Goal: Task Accomplishment & Management: Use online tool/utility

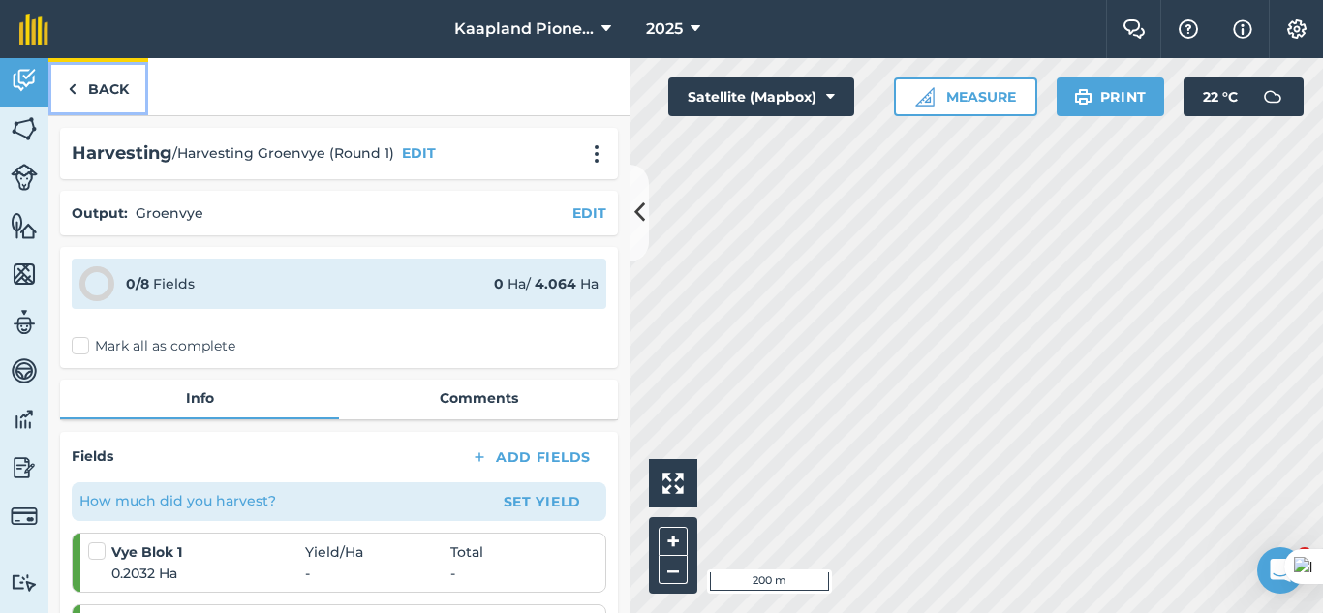
click at [95, 83] on link "Back" at bounding box center [98, 86] width 100 height 57
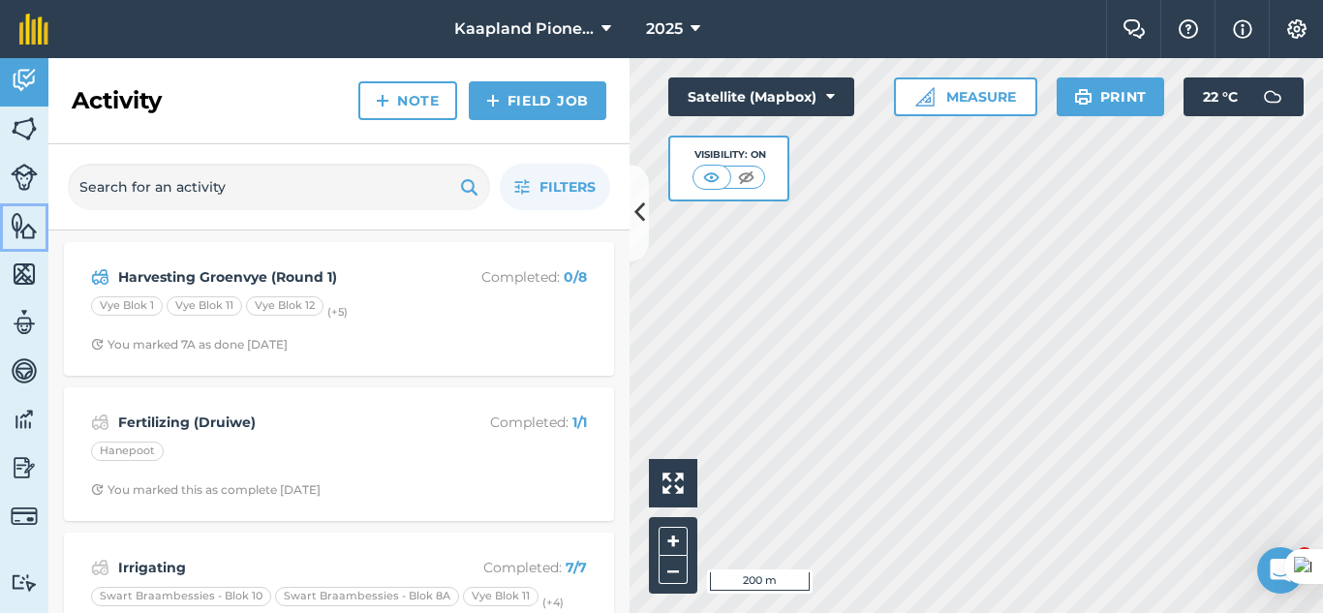
click at [30, 234] on img at bounding box center [24, 225] width 27 height 29
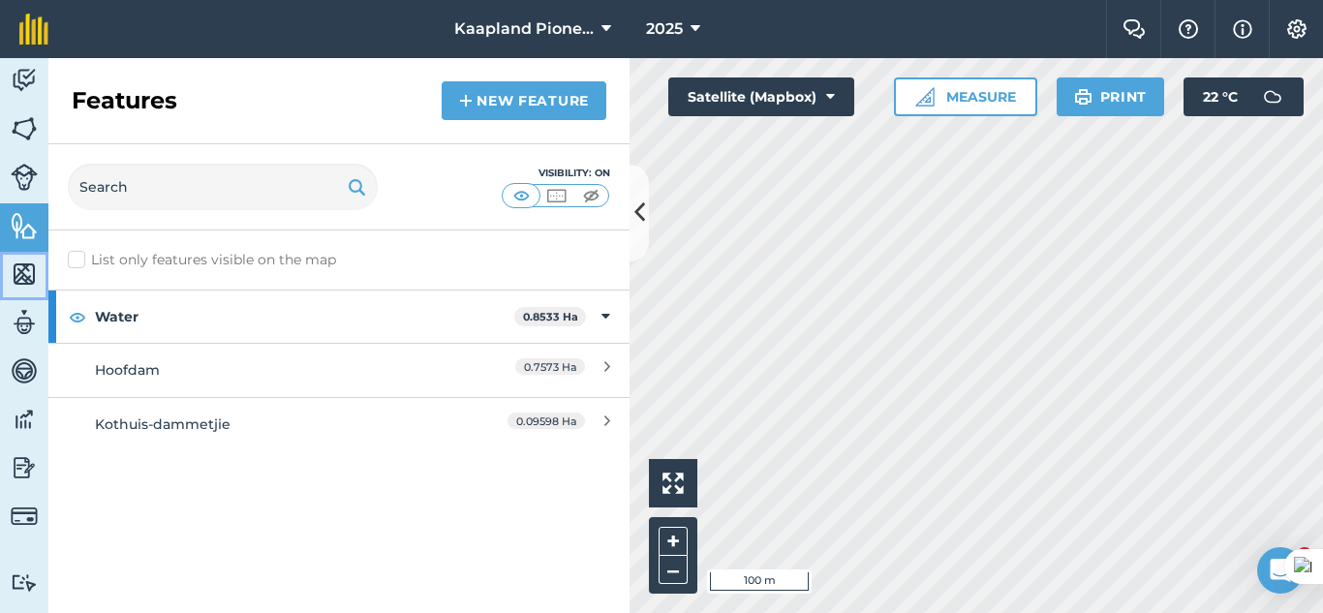
click at [25, 278] on img at bounding box center [24, 274] width 27 height 29
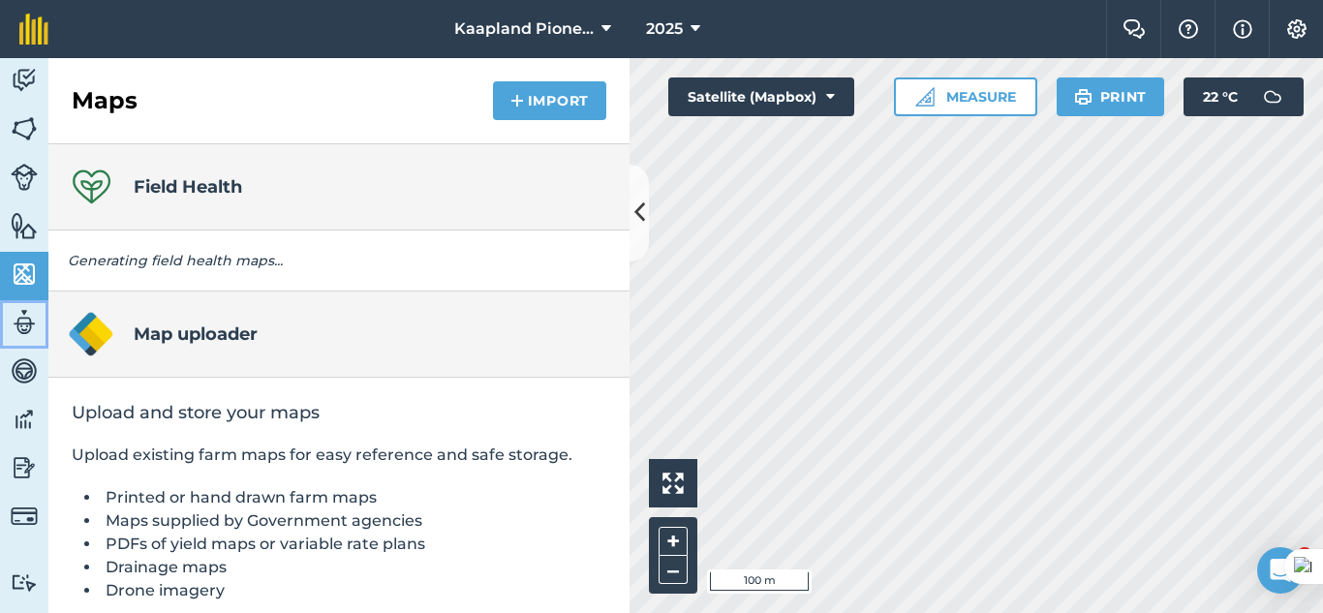
click at [28, 313] on img at bounding box center [24, 322] width 27 height 29
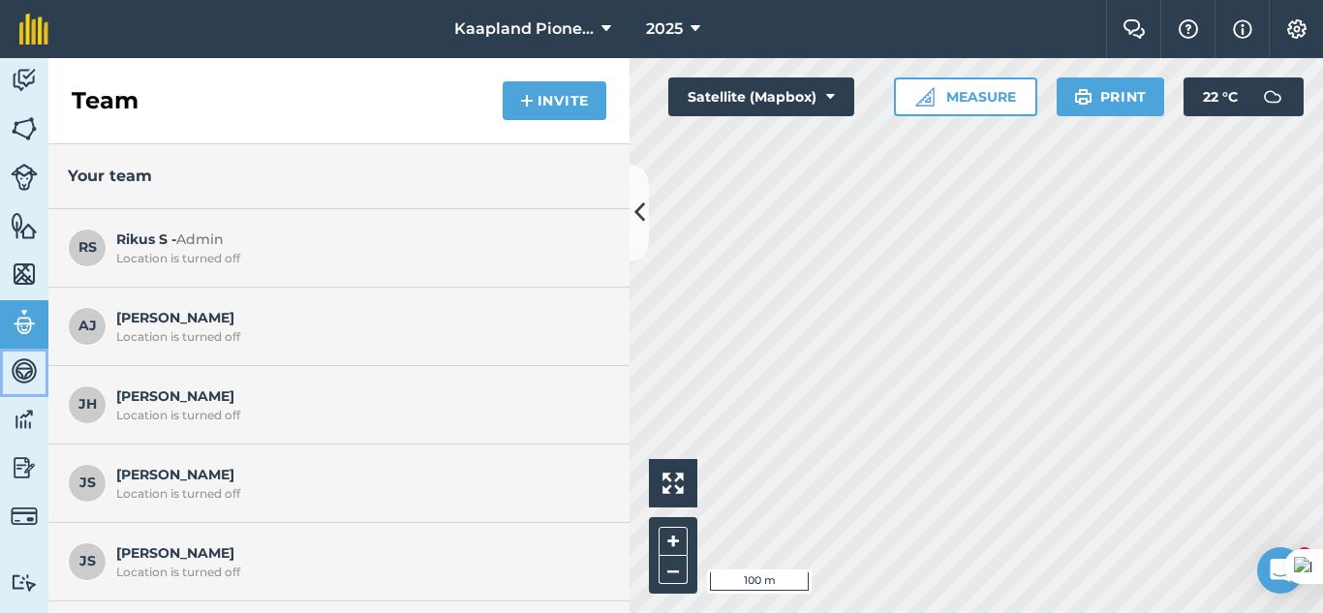
click at [29, 352] on link "Vehicles" at bounding box center [24, 373] width 48 height 48
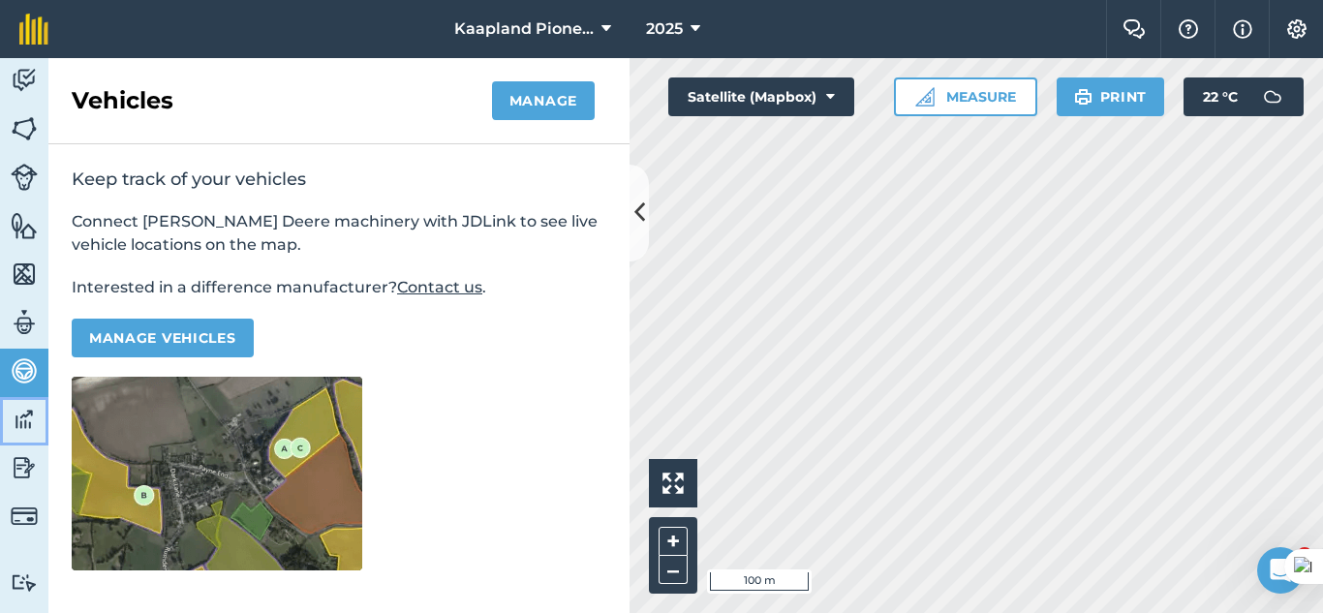
click at [17, 424] on img at bounding box center [24, 419] width 27 height 29
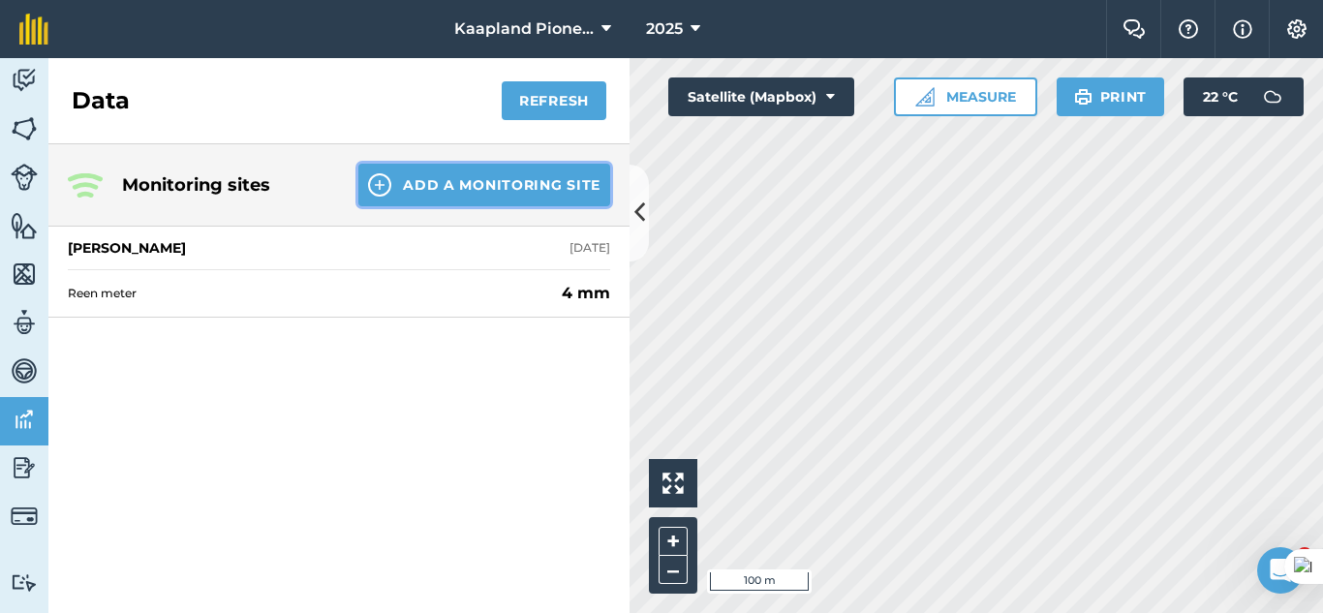
click at [559, 196] on button "Add a Monitoring Site" at bounding box center [484, 185] width 252 height 43
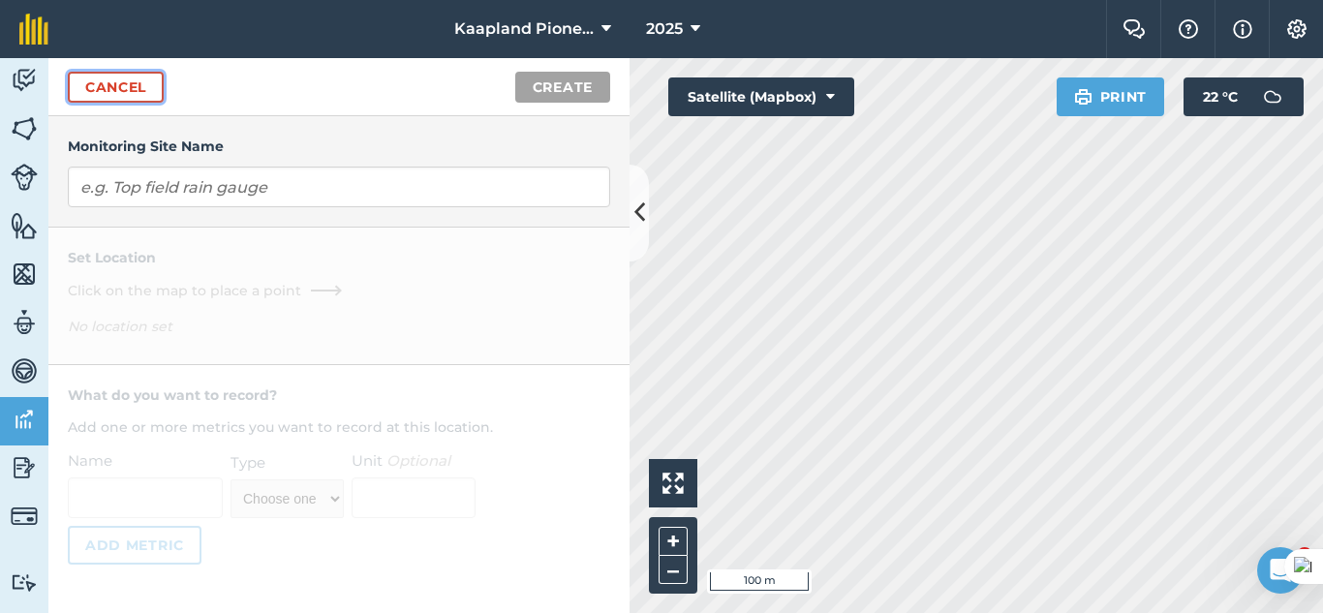
click at [114, 88] on link "Cancel" at bounding box center [116, 87] width 96 height 31
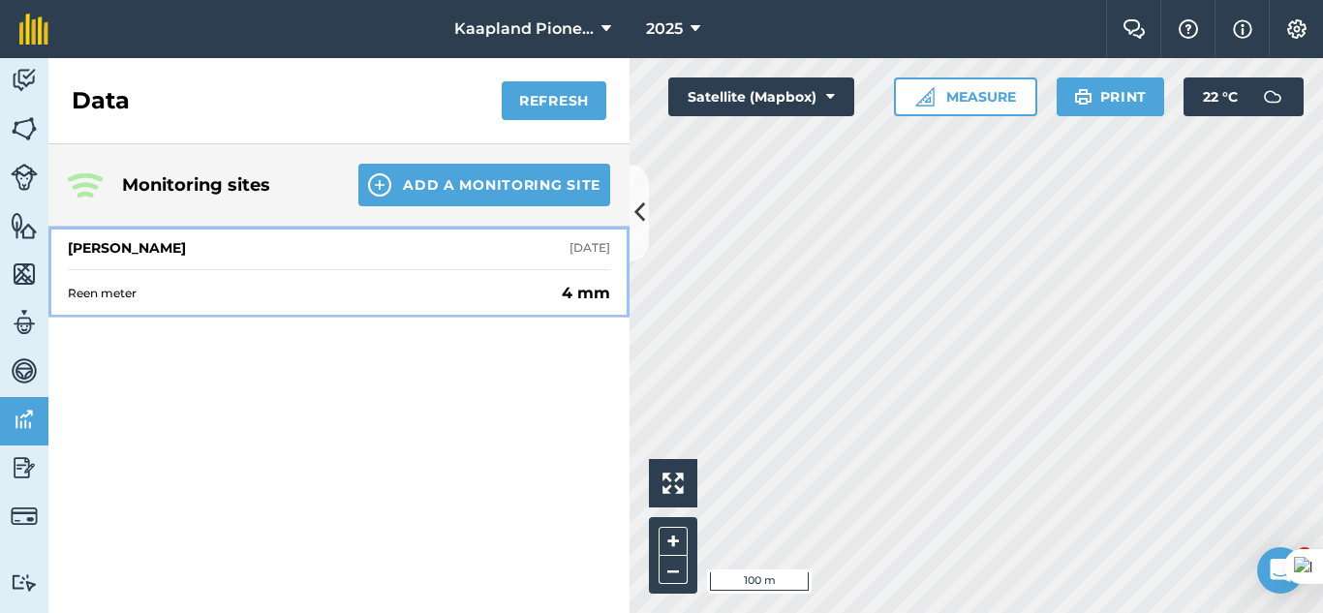
click at [291, 294] on span "Reen meter" at bounding box center [311, 294] width 486 height 16
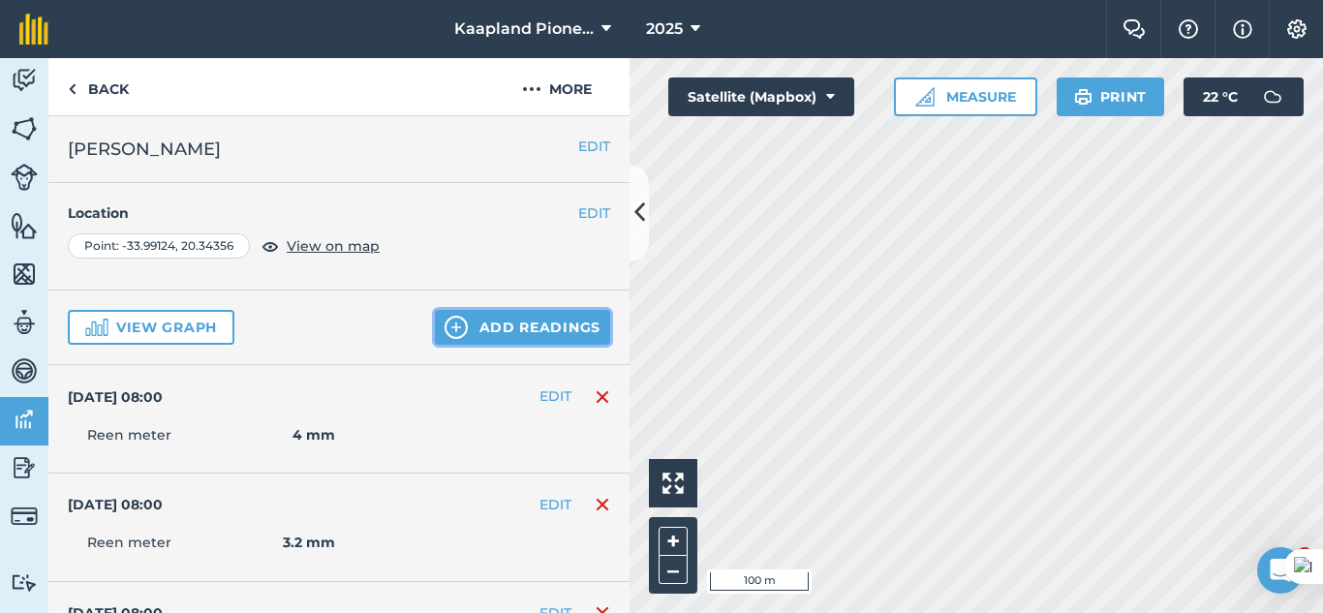
click at [519, 330] on button "Add readings" at bounding box center [522, 327] width 175 height 35
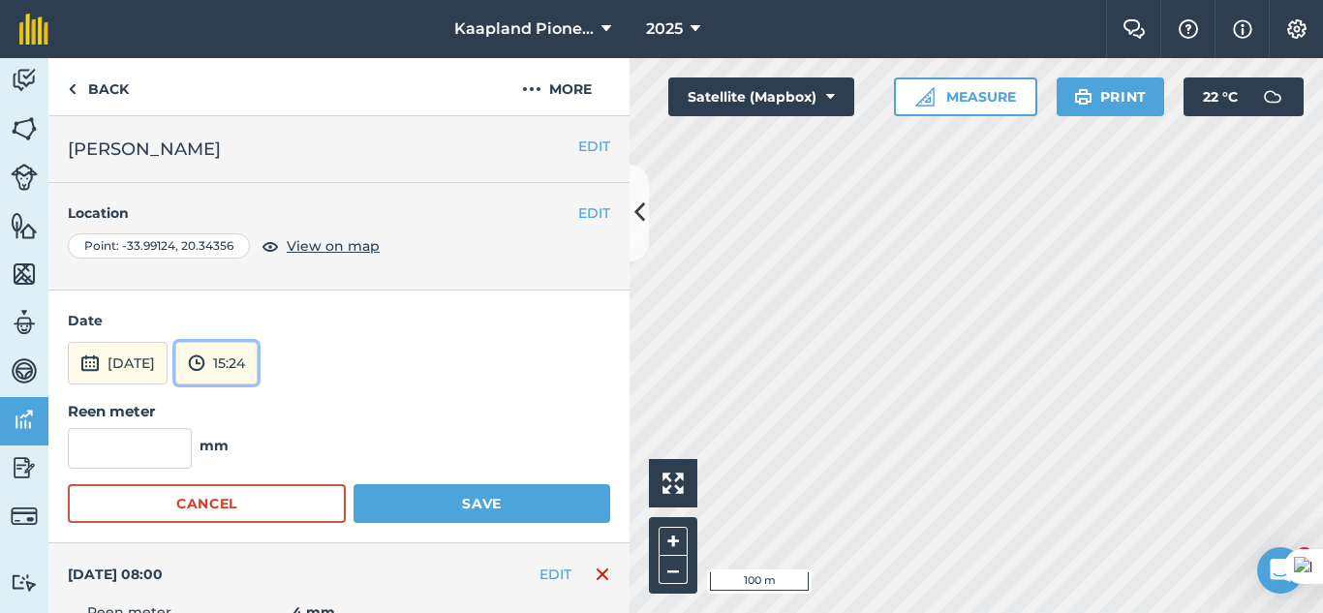
click at [258, 365] on button "15:24" at bounding box center [216, 363] width 82 height 43
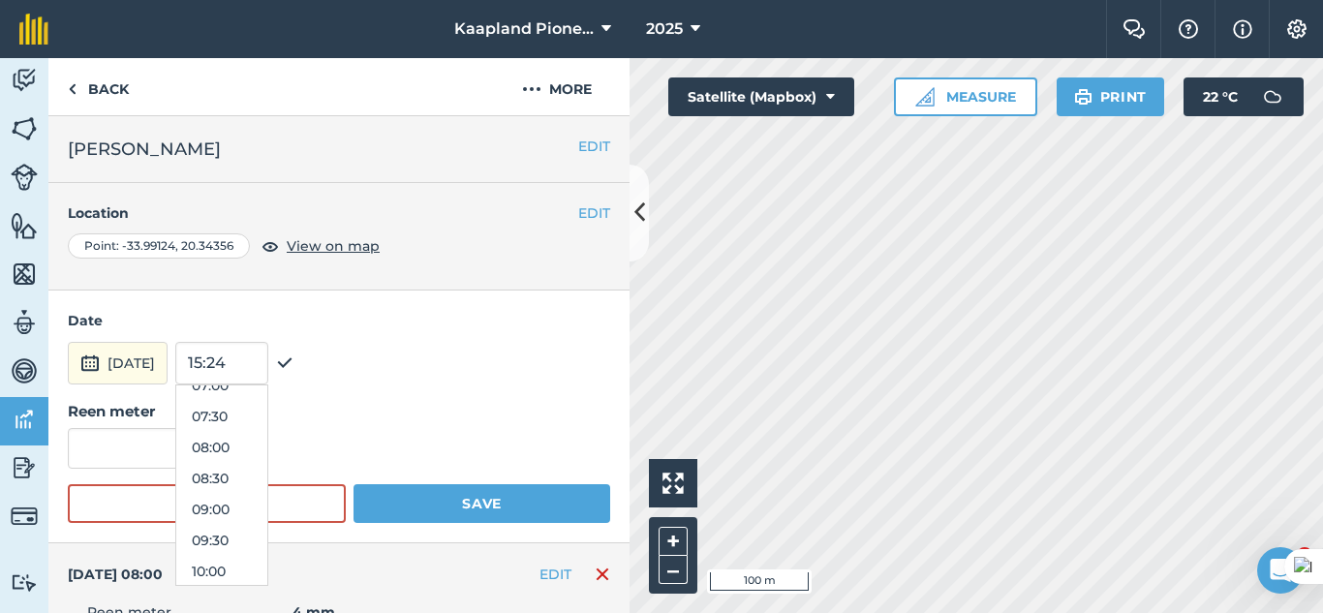
scroll to position [447, 0]
click at [266, 456] on button "08:00" at bounding box center [221, 450] width 91 height 31
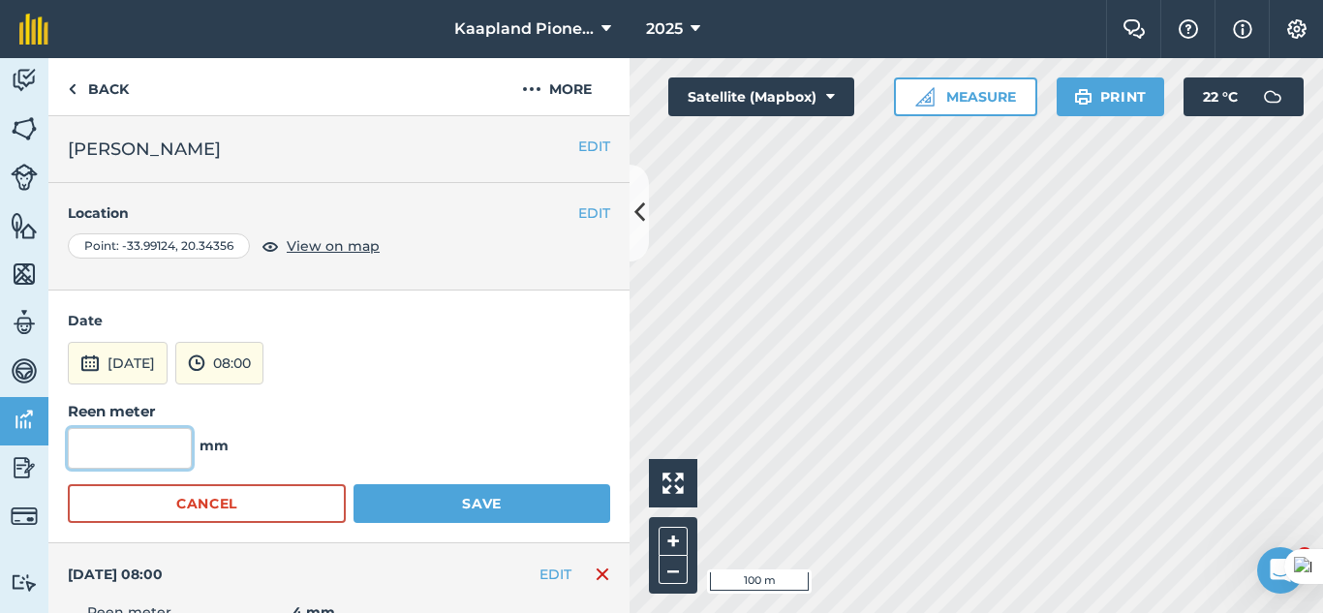
click at [130, 436] on input "text" at bounding box center [130, 448] width 124 height 41
type input "2"
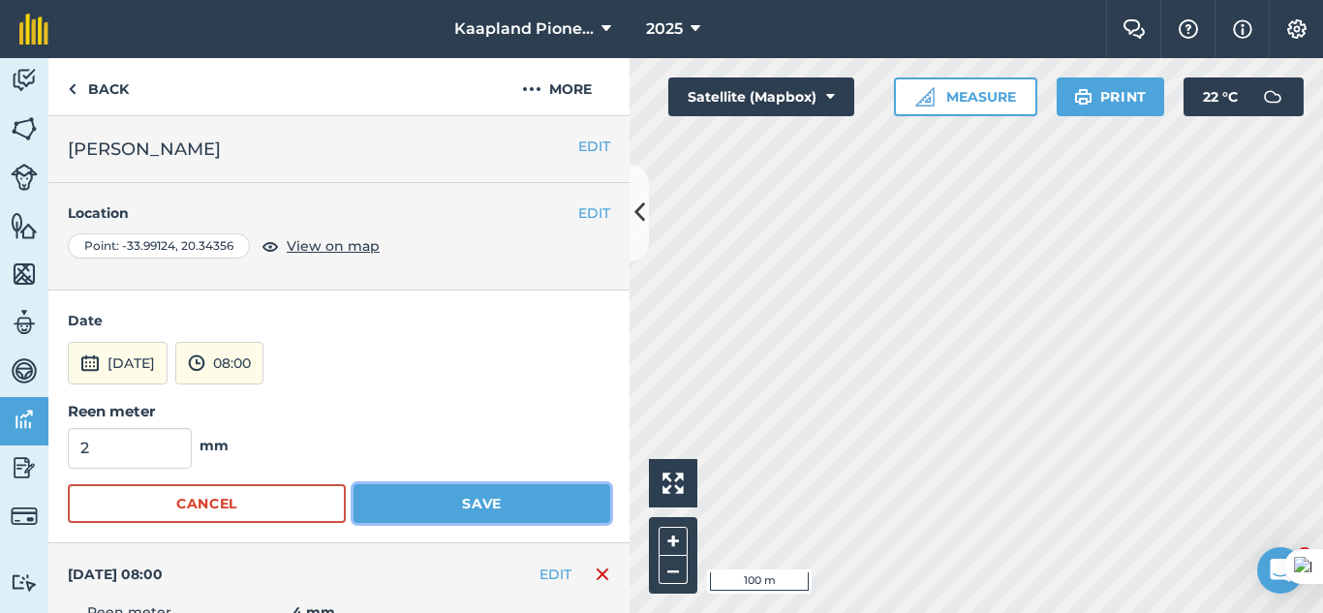
click at [465, 496] on button "Save" at bounding box center [482, 503] width 257 height 39
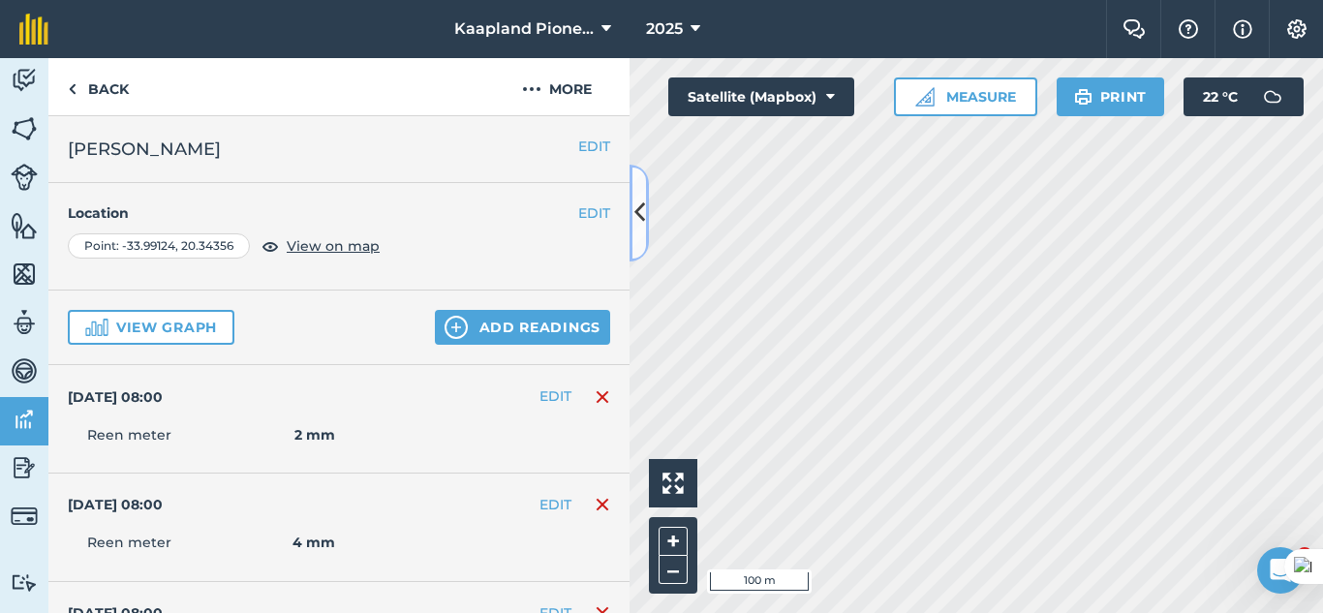
click at [638, 232] on button at bounding box center [639, 213] width 19 height 97
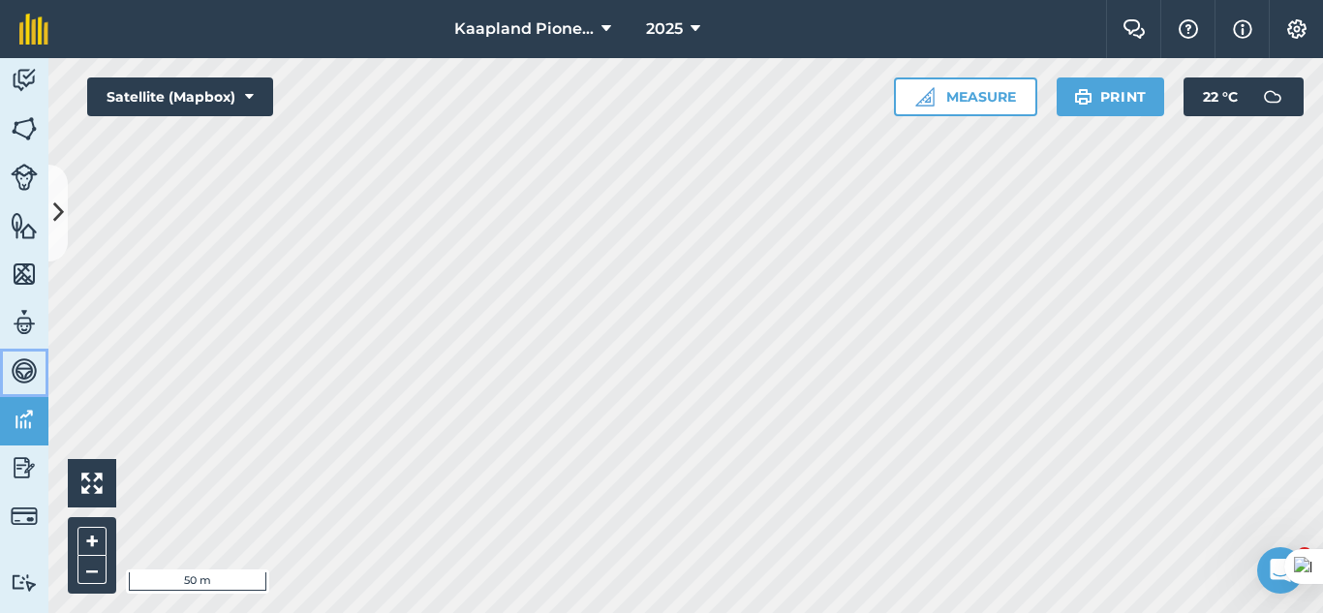
click at [20, 395] on link "Vehicles" at bounding box center [24, 373] width 48 height 48
click at [22, 410] on img at bounding box center [24, 419] width 27 height 29
click at [55, 223] on icon at bounding box center [58, 213] width 11 height 34
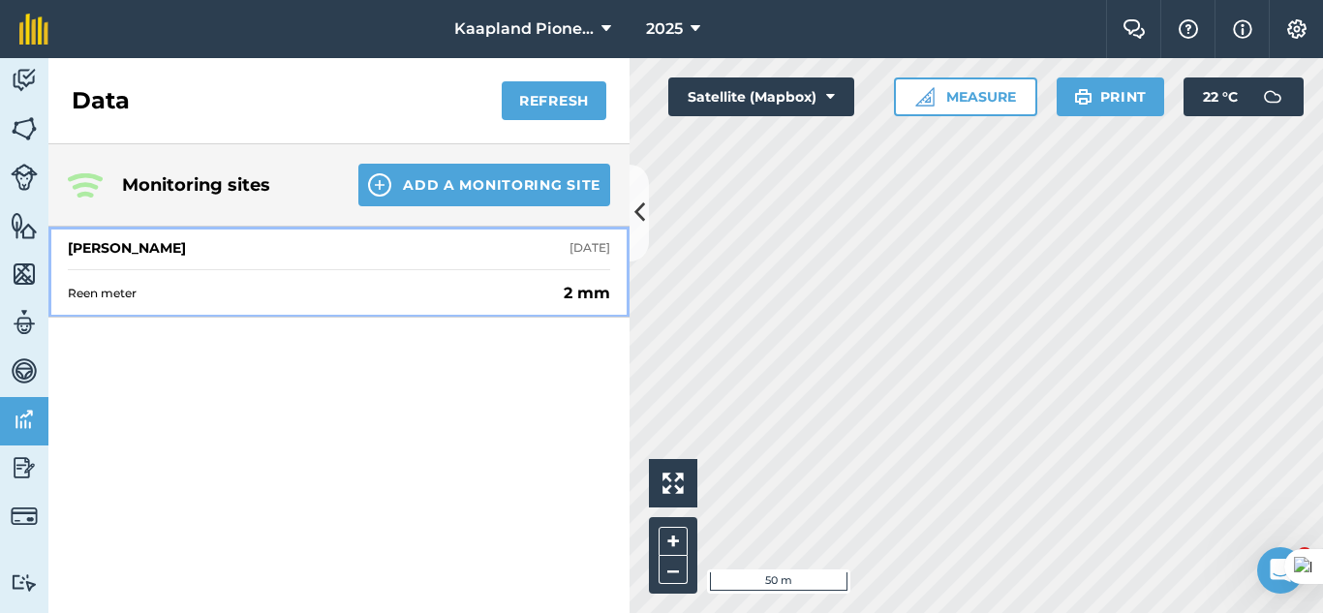
click at [476, 290] on span "Reen meter" at bounding box center [312, 294] width 488 height 16
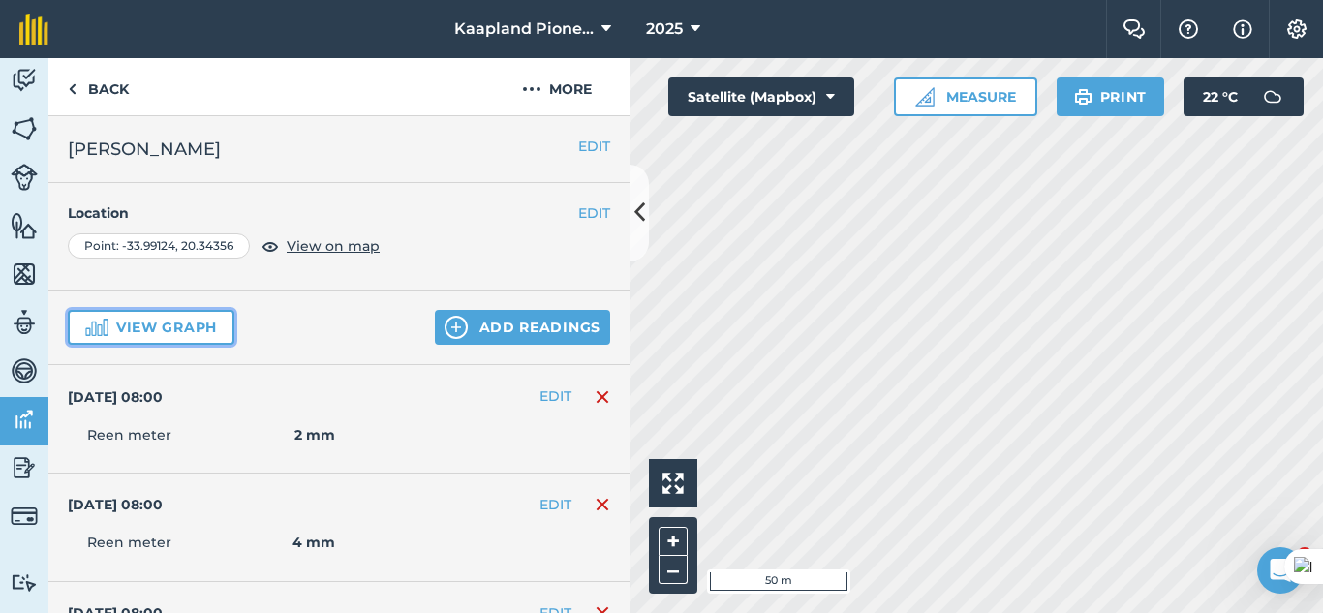
click at [202, 330] on button "View graph" at bounding box center [151, 327] width 167 height 35
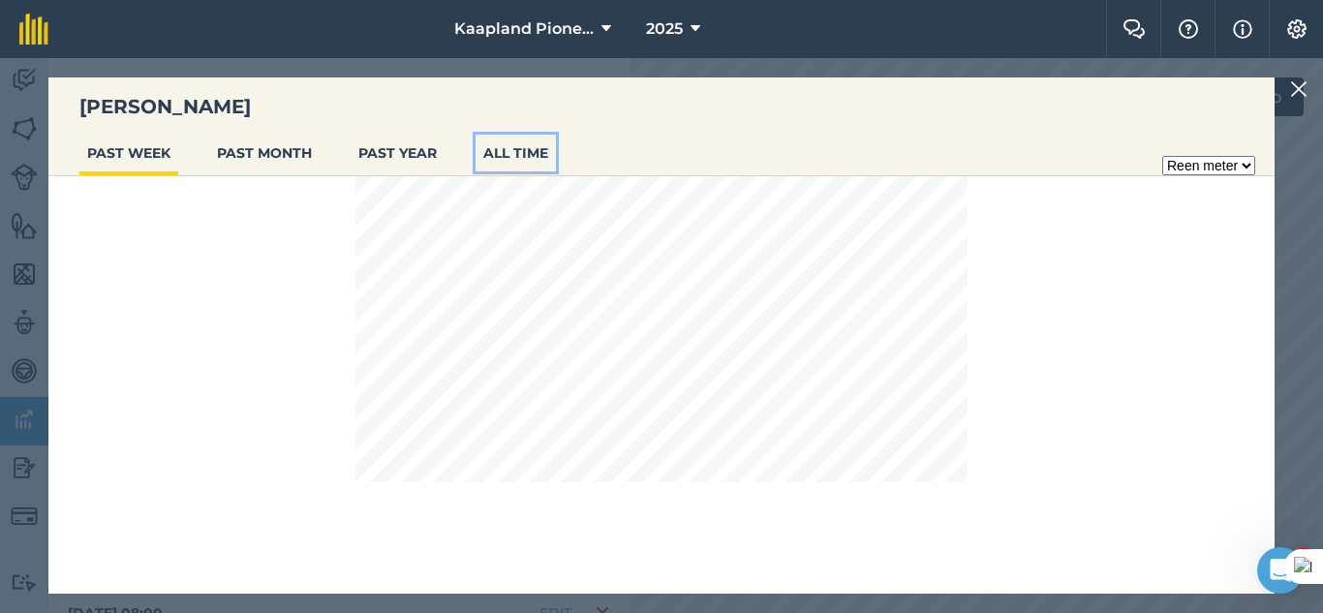
click at [515, 161] on button "ALL TIME" at bounding box center [516, 153] width 80 height 37
click at [423, 153] on button "PAST YEAR" at bounding box center [398, 153] width 94 height 37
click at [510, 158] on button "ALL TIME" at bounding box center [516, 153] width 80 height 37
click at [1299, 98] on img at bounding box center [1298, 89] width 17 height 23
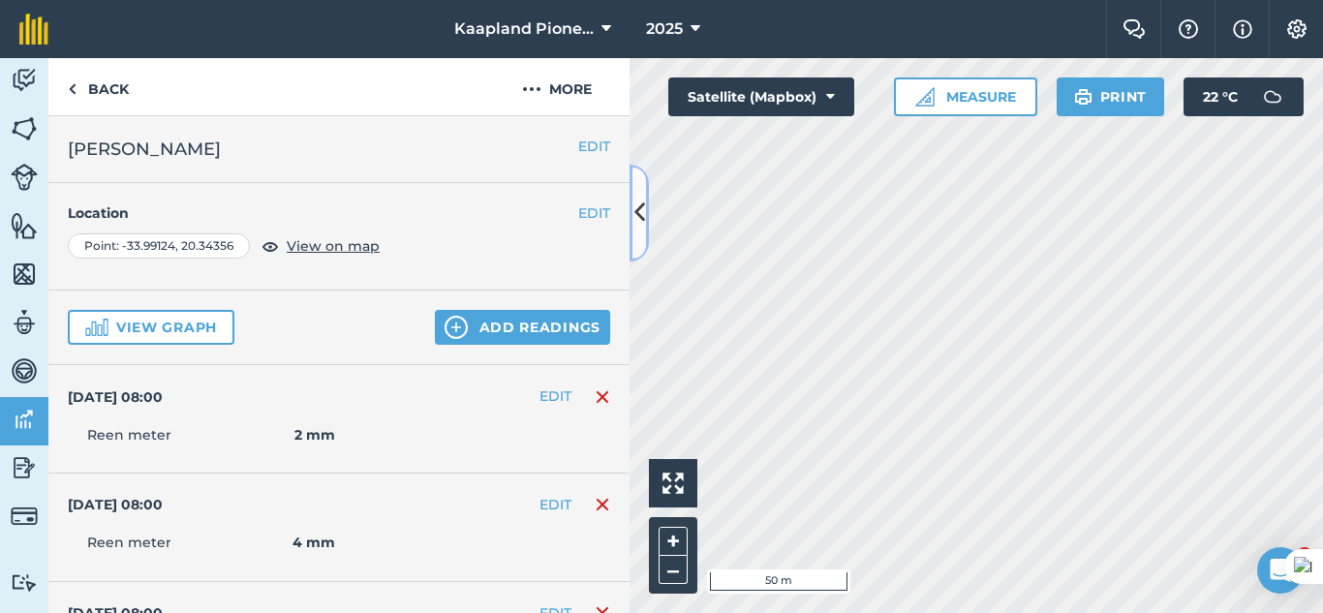
click at [636, 226] on icon at bounding box center [640, 213] width 11 height 34
